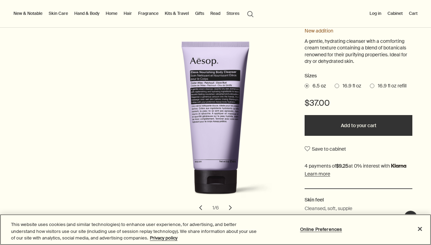
scroll to position [103, 0]
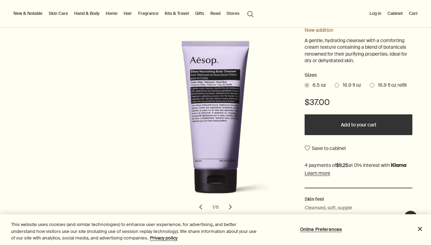
click at [323, 126] on button "Add to your cart" at bounding box center [359, 124] width 108 height 21
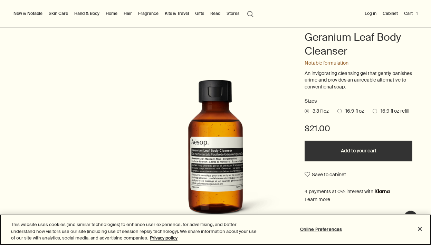
scroll to position [74, 0]
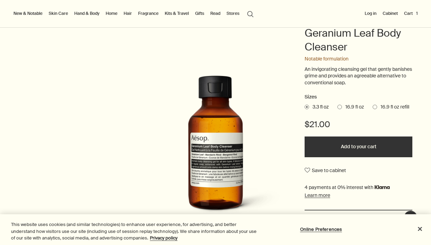
click at [323, 140] on button "Add to your cart" at bounding box center [359, 146] width 108 height 21
click at [344, 107] on span "16.9 fl oz" at bounding box center [353, 107] width 22 height 7
click at [337, 107] on input "16.9 fl oz" at bounding box center [337, 106] width 0 height 4
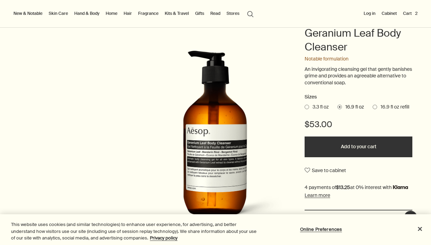
click at [357, 145] on button "Added to your cart Add to your cart" at bounding box center [359, 146] width 108 height 21
